Goal: Task Accomplishment & Management: Use online tool/utility

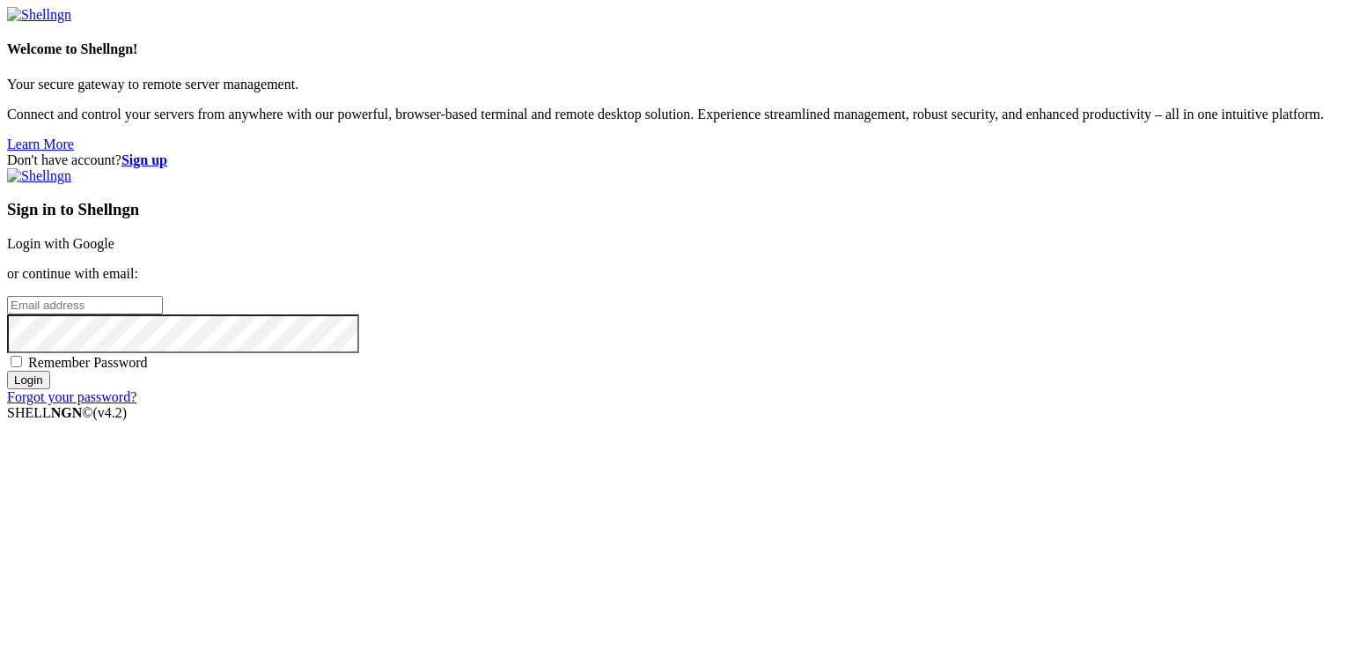
click at [114, 236] on link "Login with Google" at bounding box center [60, 243] width 107 height 15
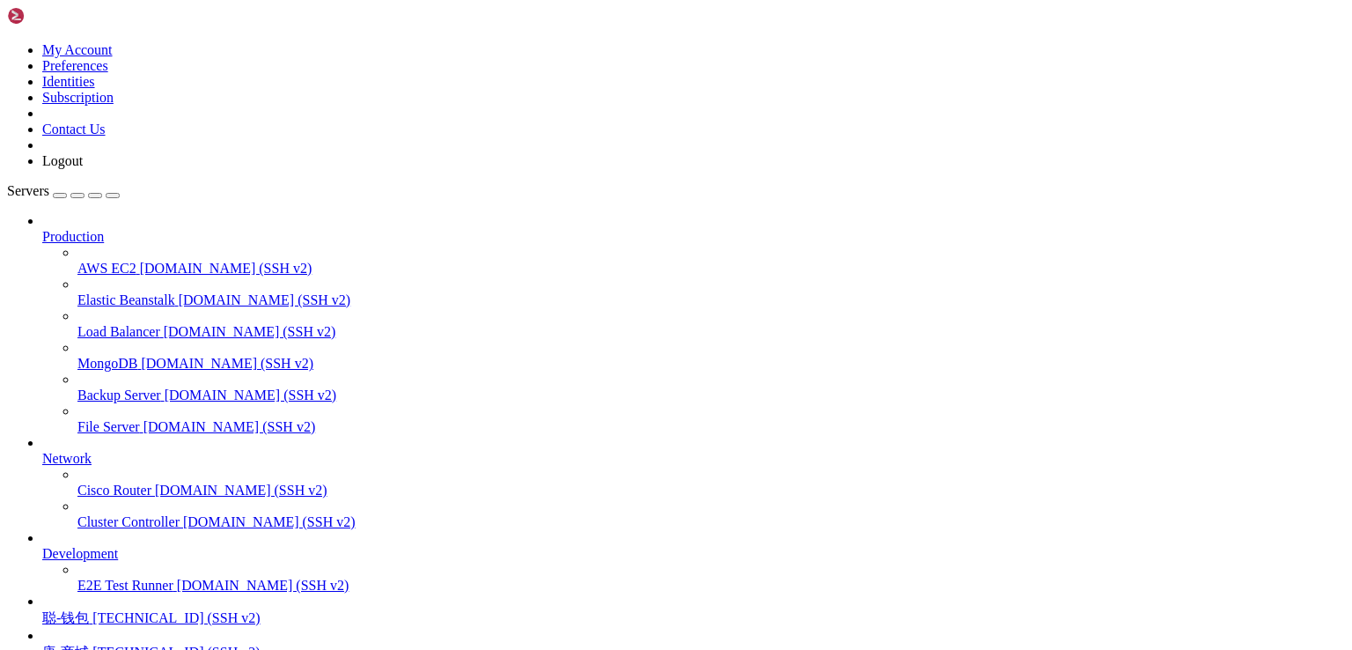
scroll to position [107, 0]
click at [89, 644] on span "唐-商城" at bounding box center [65, 651] width 47 height 15
click at [148, 644] on span "[TECHNICAL_ID] (SSH v2)" at bounding box center [175, 651] width 167 height 15
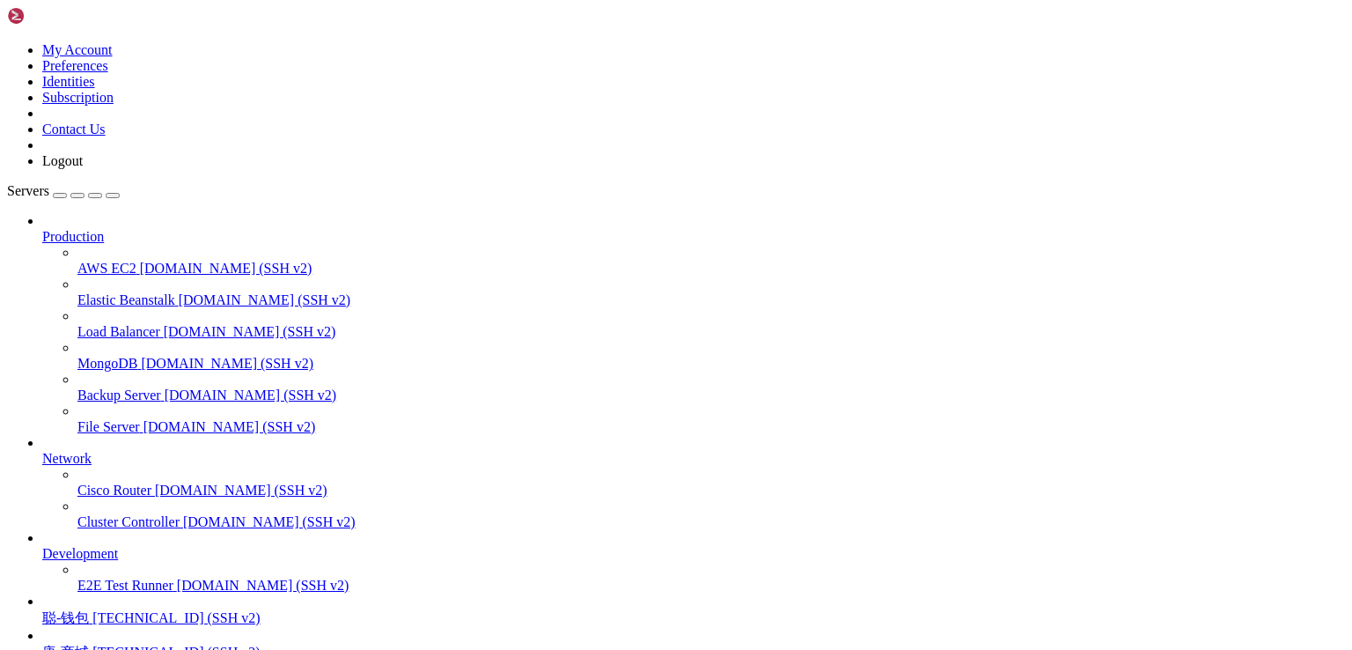
drag, startPoint x: 147, startPoint y: 1453, endPoint x: 421, endPoint y: 1453, distance: 273.8
copy x-row "[URL][TECHNICAL_ID]"
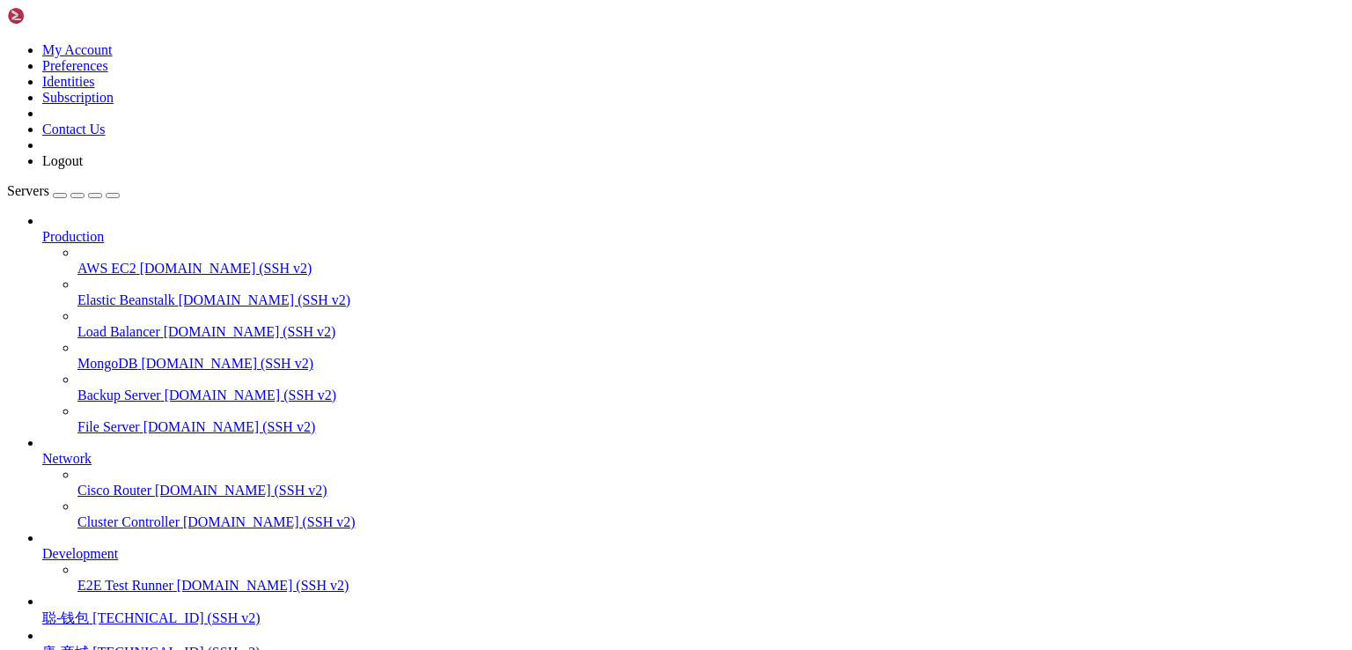
copy x-row "pwc3n1ho"
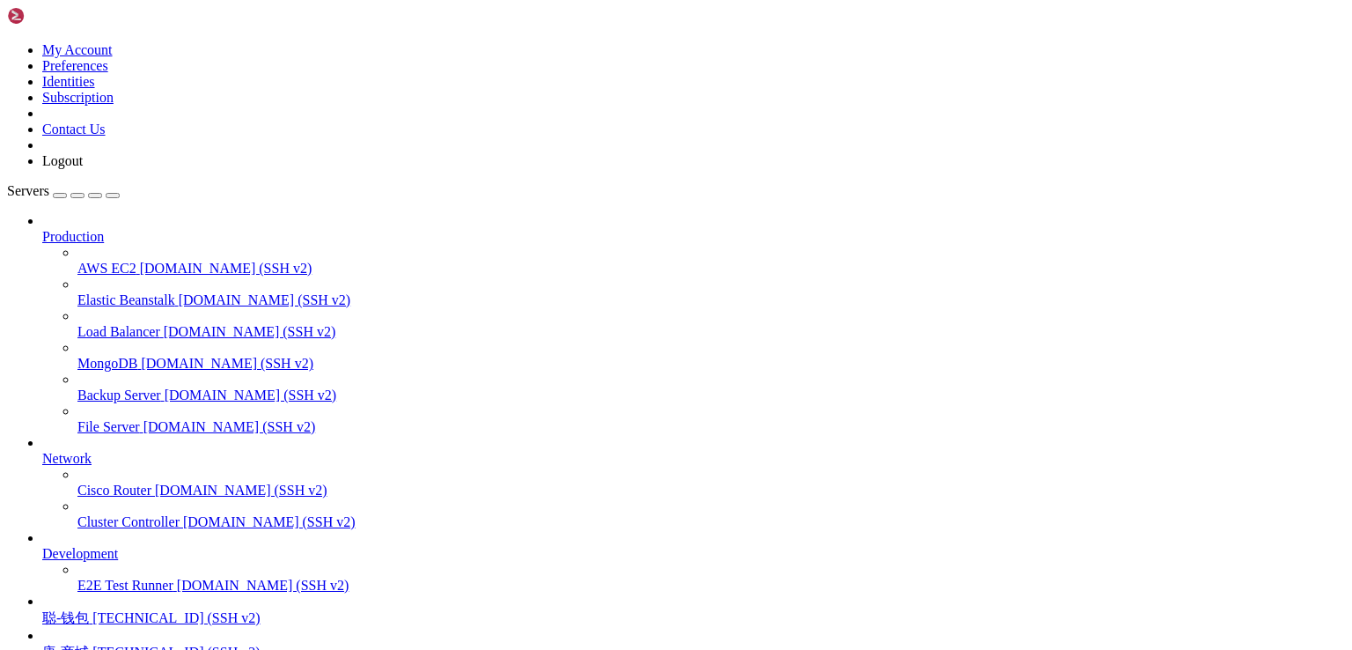
drag, startPoint x: 269, startPoint y: 1455, endPoint x: 180, endPoint y: 1453, distance: 88.9
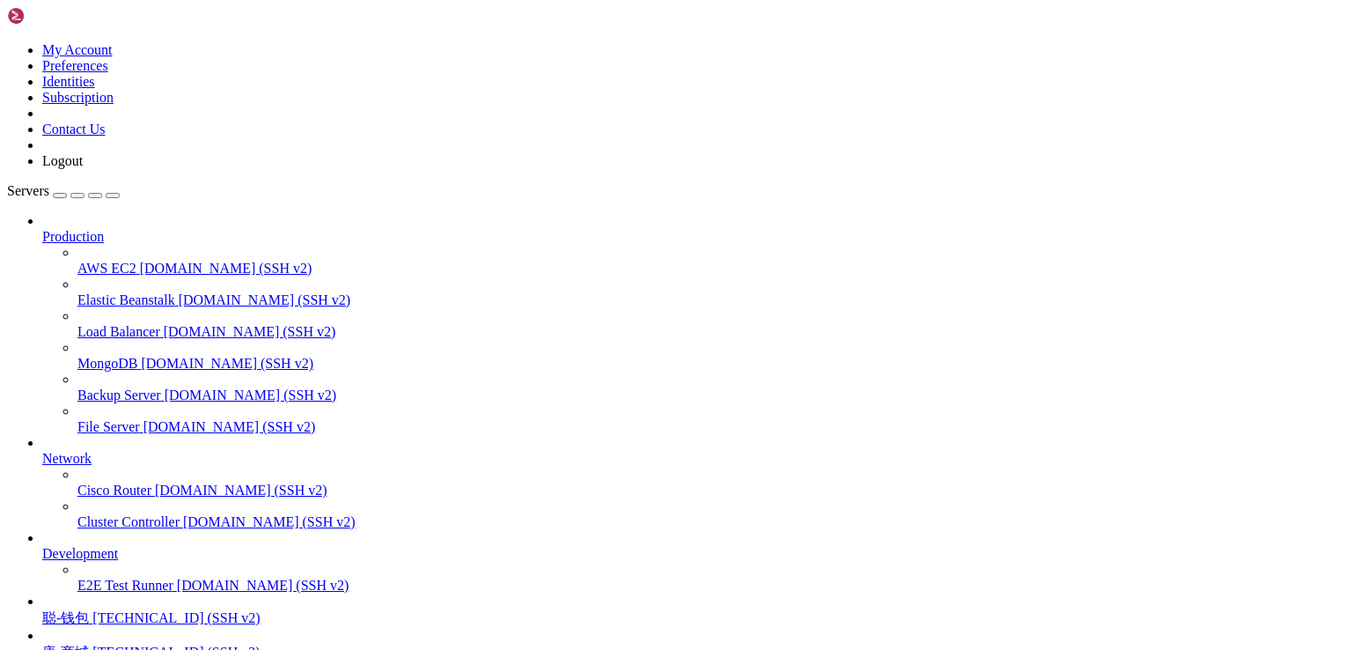
drag, startPoint x: 150, startPoint y: 1455, endPoint x: 428, endPoint y: 1453, distance: 278.2
copy x-row "[URL][TECHNICAL_ID]"
